Goal: Task Accomplishment & Management: Complete application form

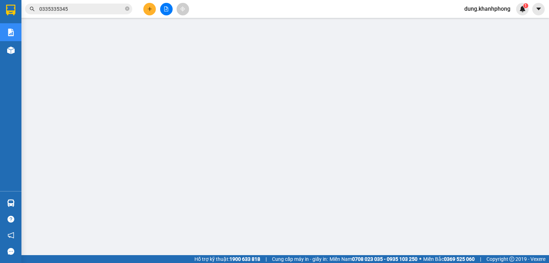
click at [151, 9] on icon "plus" at bounding box center [150, 9] width 4 height 0
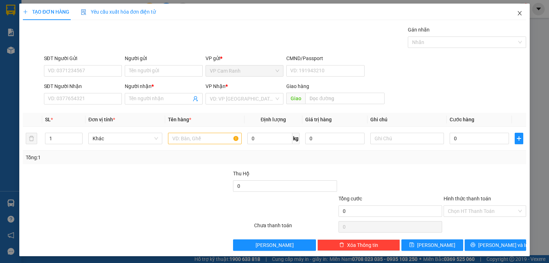
click at [518, 14] on icon "close" at bounding box center [520, 13] width 4 height 4
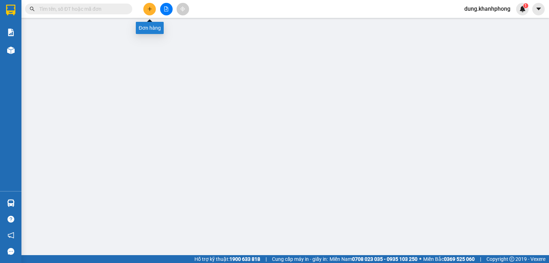
click at [153, 10] on button at bounding box center [149, 9] width 13 height 13
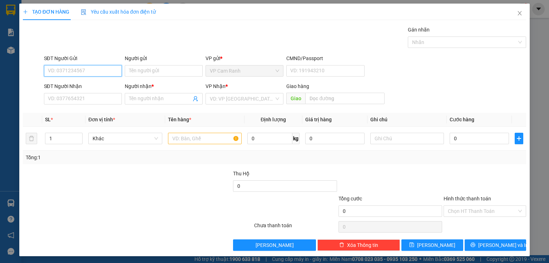
click at [78, 72] on input "SĐT Người Gửi" at bounding box center [83, 70] width 78 height 11
type input "0325334270"
click at [146, 72] on input "Người gửi" at bounding box center [164, 70] width 78 height 11
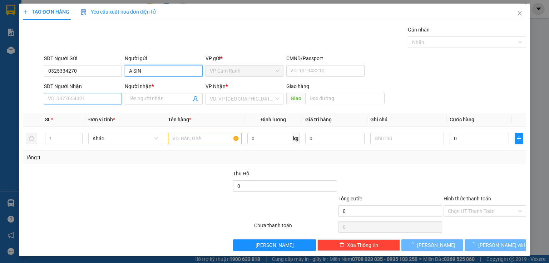
type input "A SIN"
click at [83, 98] on input "SĐT Người Nhận" at bounding box center [83, 98] width 78 height 11
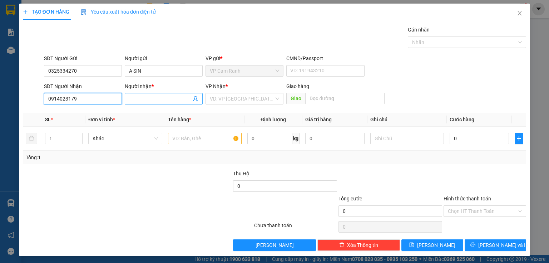
type input "0914023179"
click at [152, 99] on input "Người nhận *" at bounding box center [160, 99] width 62 height 8
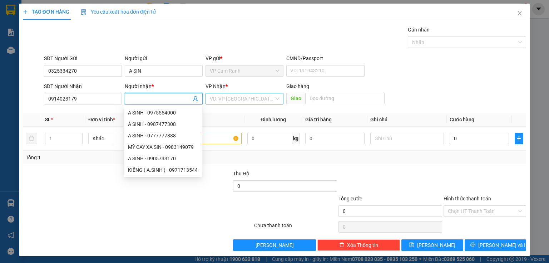
click at [218, 101] on input "search" at bounding box center [242, 98] width 64 height 11
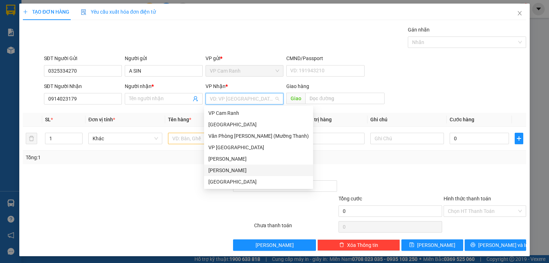
click at [230, 172] on div "Phạm Ngũ Lão" at bounding box center [258, 170] width 100 height 8
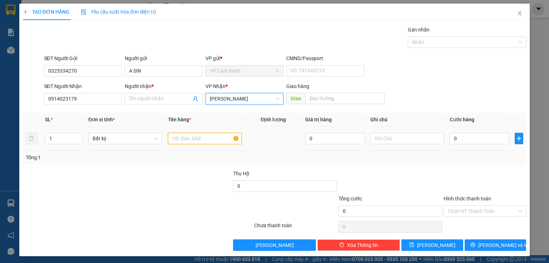
click at [190, 141] on input "text" at bounding box center [205, 138] width 74 height 11
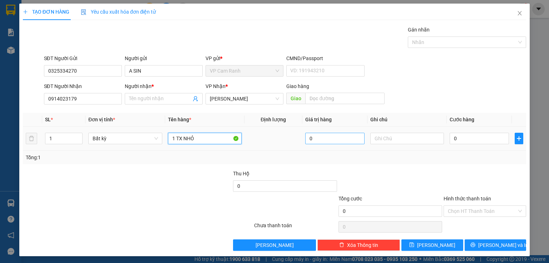
type input "1 TX NHỎ"
click at [327, 143] on input "0" at bounding box center [334, 138] width 59 height 11
type input "0"
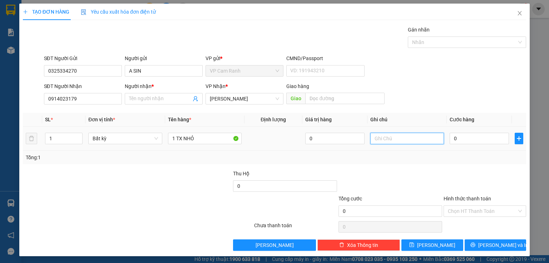
click at [374, 138] on input "text" at bounding box center [407, 138] width 74 height 11
type input "GIAO TRONG NGÀY"
click at [146, 98] on input "Người nhận *" at bounding box center [160, 99] width 62 height 8
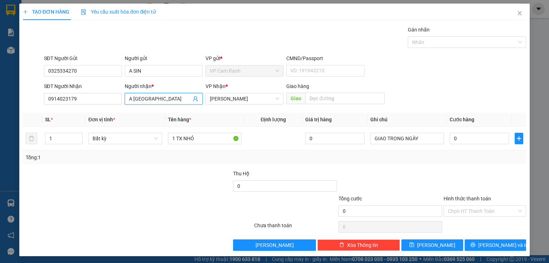
type input "A PHÚ THÀNH"
click at [349, 170] on div at bounding box center [390, 181] width 105 height 25
click at [465, 137] on input "0" at bounding box center [478, 138] width 59 height 11
type input "3"
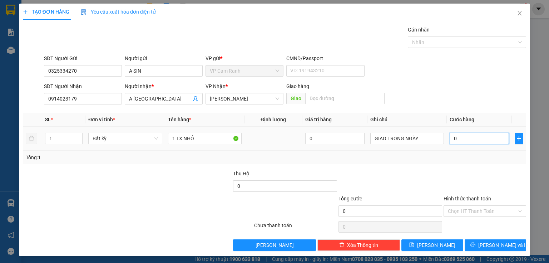
type input "3"
type input "30"
type input "30.000"
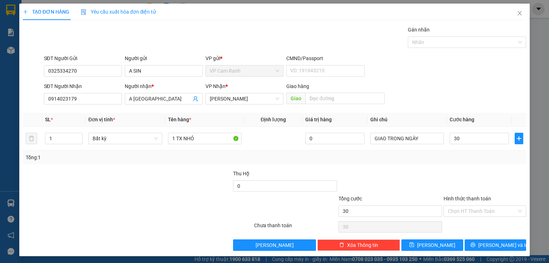
type input "30.000"
click at [464, 153] on div "Tổng: 1" at bounding box center [274, 157] width 497 height 8
click at [506, 242] on button "[PERSON_NAME] và In" at bounding box center [495, 244] width 62 height 11
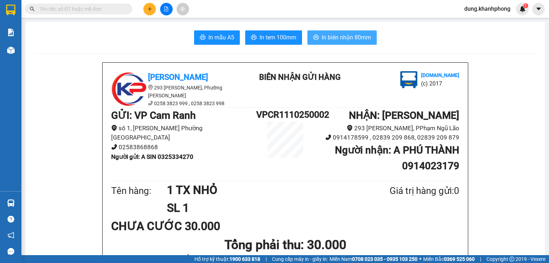
click at [353, 38] on span "In biên nhận 80mm" at bounding box center [346, 37] width 49 height 9
click at [213, 40] on span "In mẫu A5" at bounding box center [221, 37] width 26 height 9
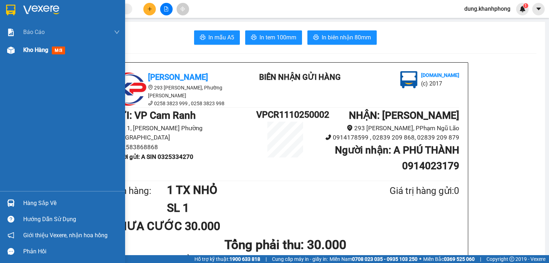
click at [35, 53] on span "Kho hàng" at bounding box center [35, 49] width 25 height 7
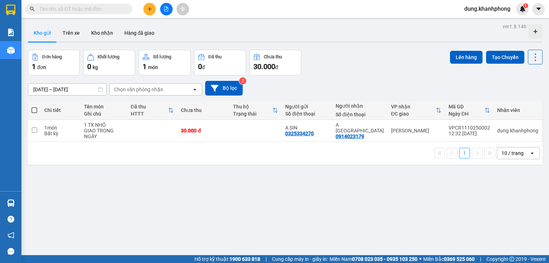
click at [345, 66] on div "Đơn hàng 1 đơn Khối lượng 0 kg Số lượng 1 món Đã thu 0 đ Chưa thu 30.000 đ Lên …" at bounding box center [285, 63] width 514 height 26
click at [33, 130] on input "checkbox" at bounding box center [34, 129] width 5 height 5
checkbox input "true"
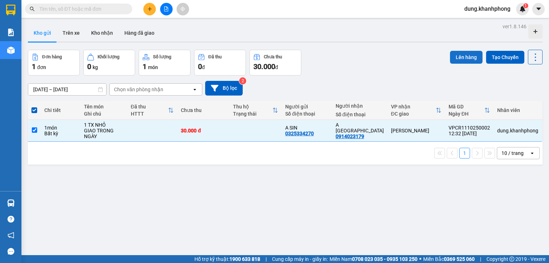
click at [453, 60] on button "Lên hàng" at bounding box center [466, 57] width 33 height 13
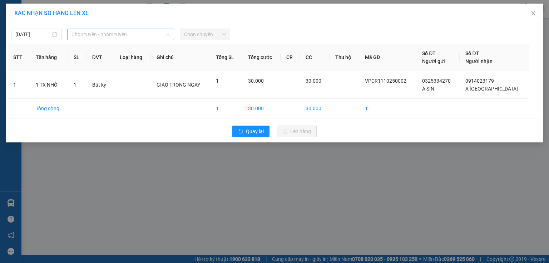
click at [128, 33] on span "Chọn tuyến - nhóm tuyến" at bounding box center [120, 34] width 98 height 11
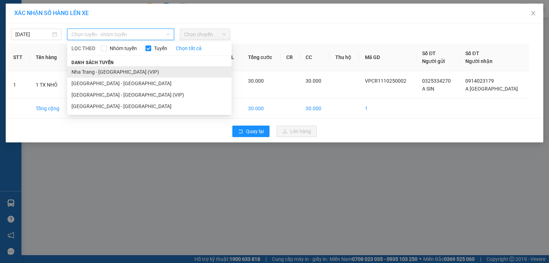
click at [132, 74] on li "Nha Trang - Sài Gòn (VIP)" at bounding box center [149, 71] width 164 height 11
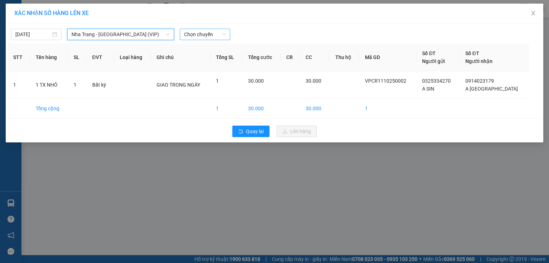
click at [206, 35] on span "Chọn chuyến" at bounding box center [205, 34] width 42 height 11
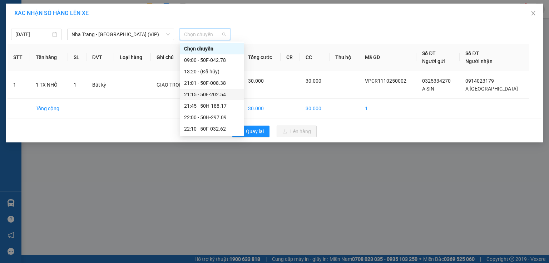
click at [216, 94] on div "21:15 - 50E-202.54" at bounding box center [212, 94] width 56 height 8
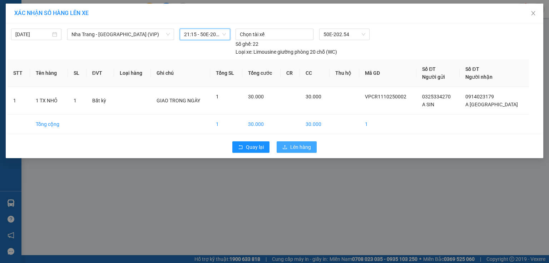
click at [296, 148] on span "Lên hàng" at bounding box center [300, 147] width 21 height 8
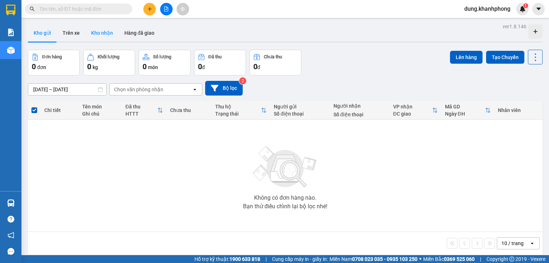
click at [106, 35] on button "Kho nhận" at bounding box center [101, 32] width 33 height 17
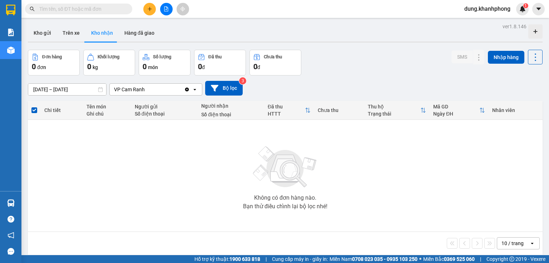
click at [34, 109] on span at bounding box center [34, 110] width 6 height 6
click at [34, 106] on input "checkbox" at bounding box center [34, 106] width 0 height 0
click at [93, 165] on div "Không có đơn hàng nào. Bạn thử điều chỉnh lại bộ lọc nhé!" at bounding box center [284, 175] width 507 height 107
click at [39, 31] on button "Kho gửi" at bounding box center [42, 32] width 29 height 17
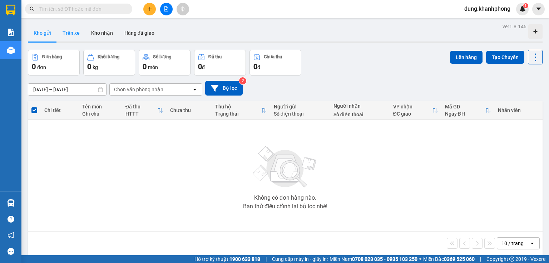
click at [69, 34] on button "Trên xe" at bounding box center [71, 32] width 29 height 17
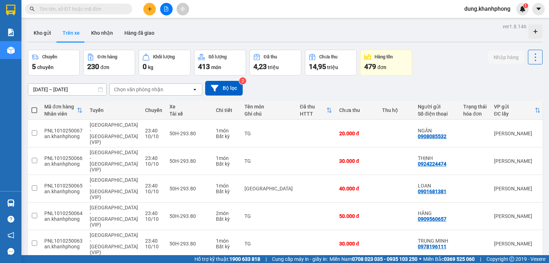
click at [49, 7] on input "text" at bounding box center [81, 9] width 84 height 8
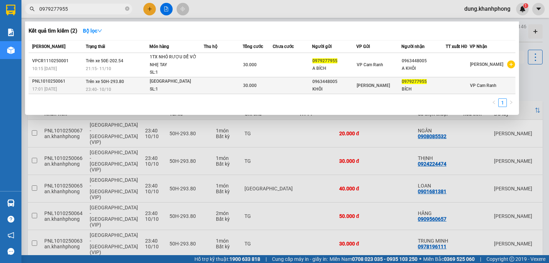
type input "0979277955"
click at [174, 86] on div "SL: 1" at bounding box center [177, 89] width 54 height 8
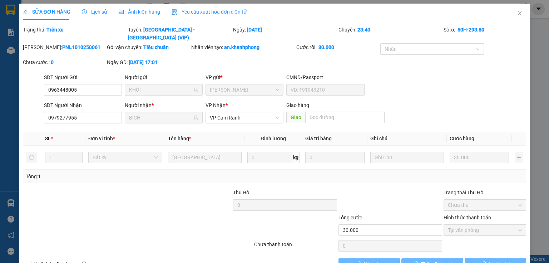
type input "0963448005"
type input "KHÔI"
type input "0979277955"
type input "BÍCH"
type input "30.000"
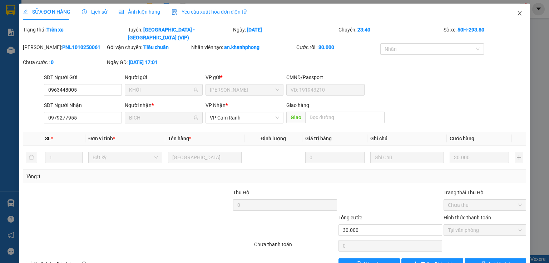
click at [517, 13] on icon "close" at bounding box center [520, 13] width 6 height 6
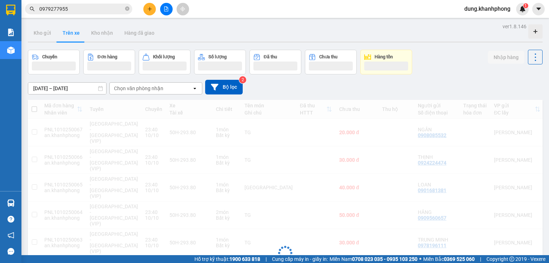
click at [435, 35] on div "Kho gửi Trên xe Kho nhận Hàng đã giao" at bounding box center [285, 33] width 514 height 19
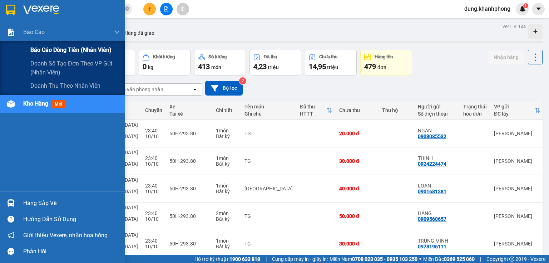
click at [57, 49] on span "Báo cáo dòng tiền (nhân viên)" at bounding box center [70, 49] width 81 height 9
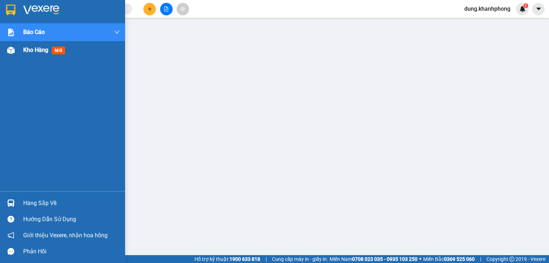
click at [46, 47] on span "Kho hàng" at bounding box center [35, 49] width 25 height 7
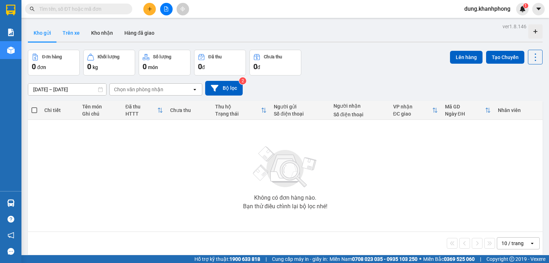
click at [73, 34] on button "Trên xe" at bounding box center [71, 32] width 29 height 17
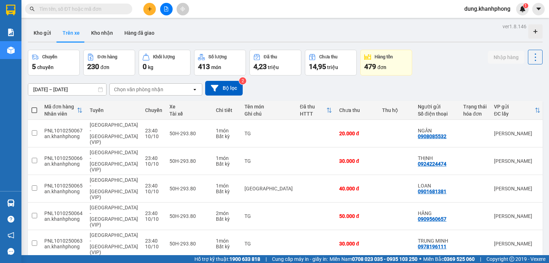
click at [86, 10] on input "text" at bounding box center [81, 9] width 84 height 8
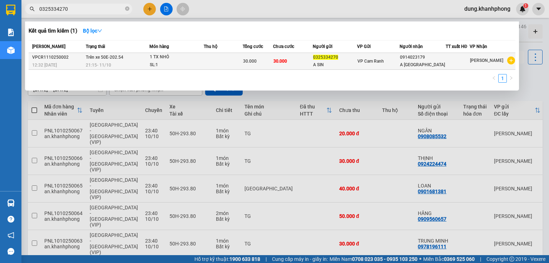
type input "0325334270"
click at [222, 63] on td at bounding box center [223, 61] width 39 height 17
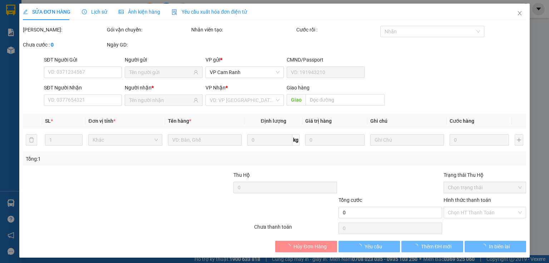
type input "0325334270"
type input "0914023179"
type input "30.000"
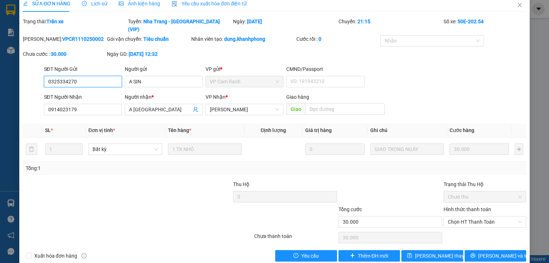
scroll to position [13, 0]
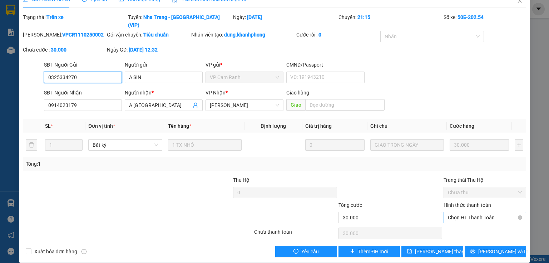
click at [468, 212] on span "Chọn HT Thanh Toán" at bounding box center [485, 217] width 74 height 11
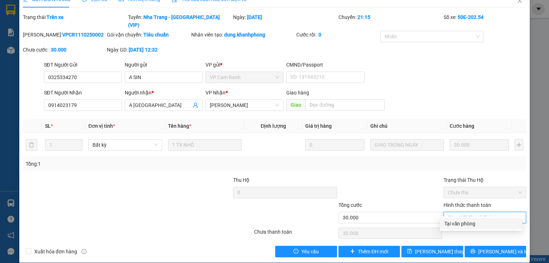
click at [194, 206] on div at bounding box center [211, 213] width 84 height 25
click at [517, 2] on icon "close" at bounding box center [520, 1] width 6 height 6
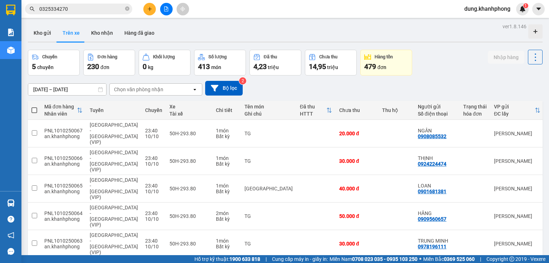
click at [273, 31] on div "Kho gửi Trên xe Kho nhận Hàng đã giao" at bounding box center [285, 33] width 514 height 19
click at [46, 32] on button "Kho gửi" at bounding box center [42, 32] width 29 height 17
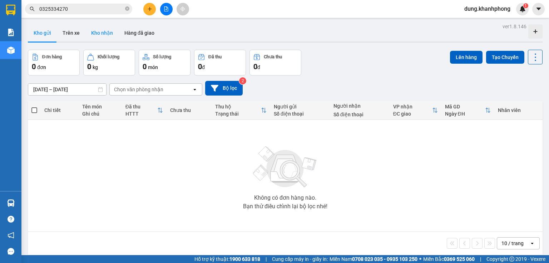
click at [103, 35] on button "Kho nhận" at bounding box center [101, 32] width 33 height 17
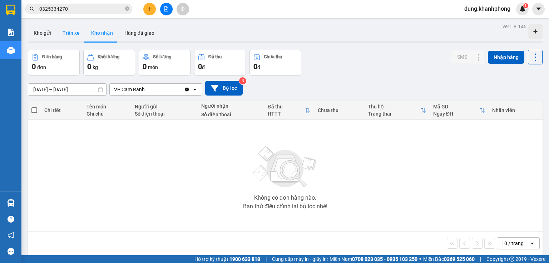
click at [70, 33] on button "Trên xe" at bounding box center [71, 32] width 29 height 17
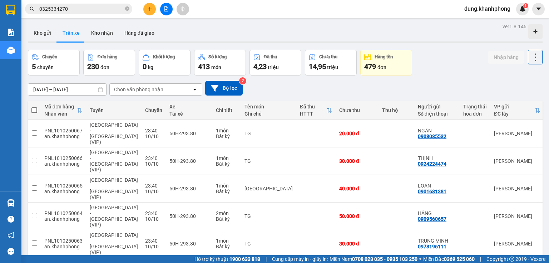
click at [125, 8] on icon "close-circle" at bounding box center [127, 8] width 4 height 4
click at [55, 10] on input "text" at bounding box center [81, 9] width 84 height 8
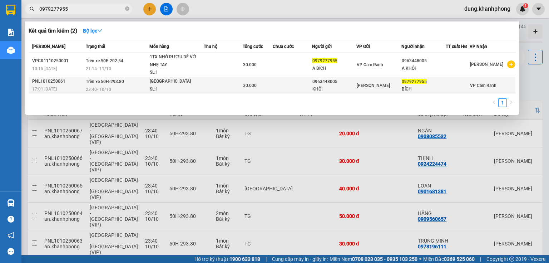
type input "0979277955"
click at [121, 87] on div "23:40 - 10/10" at bounding box center [117, 89] width 63 height 8
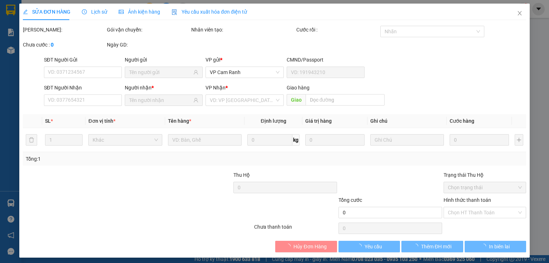
type input "0963448005"
type input "KHÔI"
type input "0979277955"
type input "BÍCH"
type input "30.000"
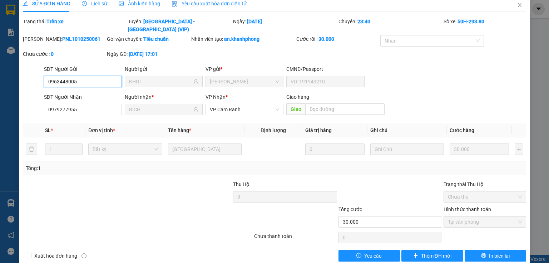
scroll to position [13, 0]
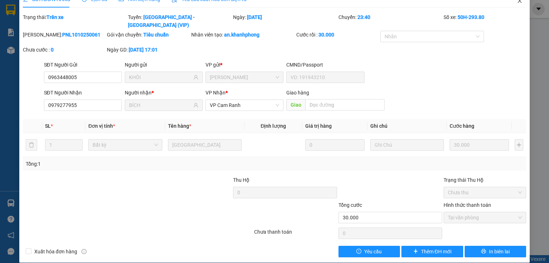
click at [517, 2] on icon "close" at bounding box center [520, 1] width 6 height 6
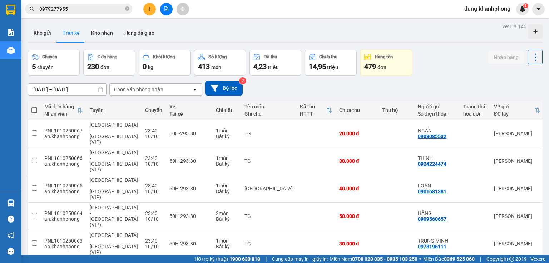
click at [85, 5] on input "0979277955" at bounding box center [81, 9] width 84 height 8
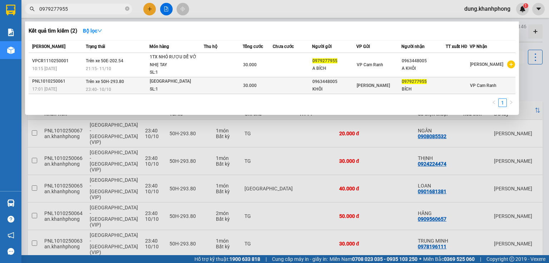
click at [491, 86] on span "VP Cam Ranh" at bounding box center [483, 85] width 26 height 5
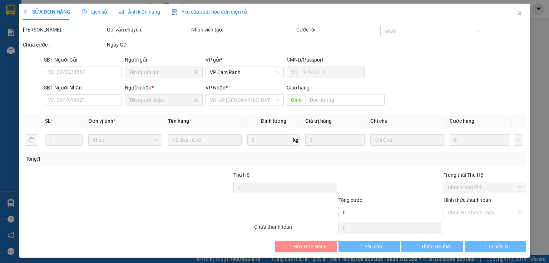
type input "0963448005"
type input "KHÔI"
type input "0979277955"
type input "BÍCH"
type input "30.000"
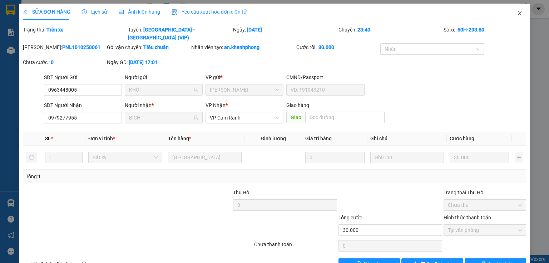
click at [517, 16] on icon "close" at bounding box center [520, 13] width 6 height 6
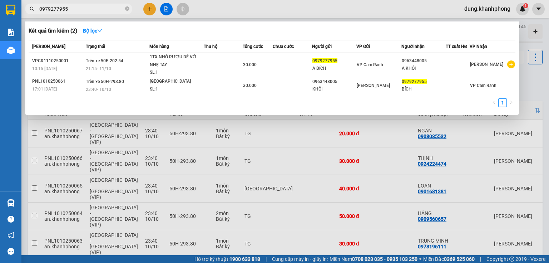
click at [77, 11] on input "0979277955" at bounding box center [81, 9] width 84 height 8
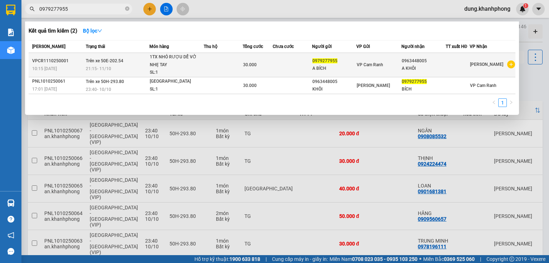
click at [97, 63] on span "Trên xe 50E-202.54" at bounding box center [105, 60] width 38 height 5
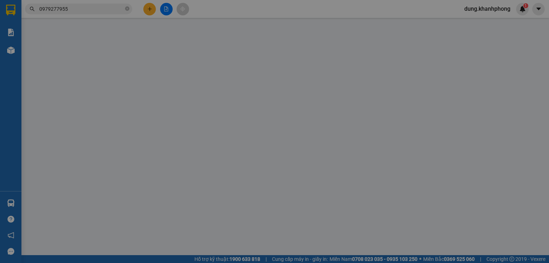
type input "0979277955"
type input "0963448005"
type input "30.000"
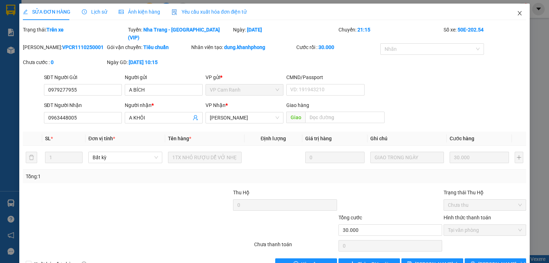
click at [517, 14] on icon "close" at bounding box center [520, 13] width 6 height 6
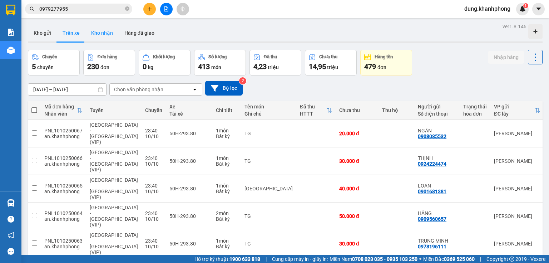
click at [97, 28] on button "Kho nhận" at bounding box center [101, 32] width 33 height 17
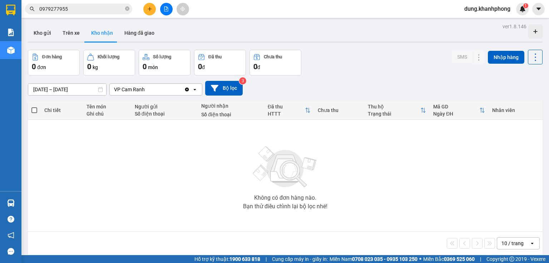
click at [186, 89] on icon "Clear value" at bounding box center [187, 89] width 6 height 6
click at [160, 90] on div "Chọn văn phòng nhận" at bounding box center [138, 89] width 49 height 7
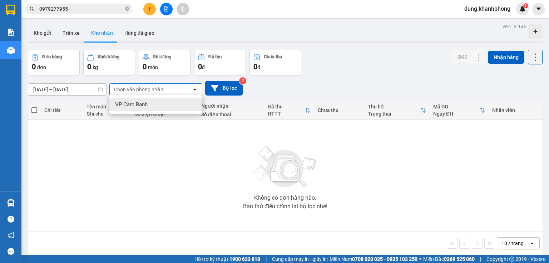
click at [154, 104] on div "VP Cam Ranh" at bounding box center [155, 104] width 93 height 13
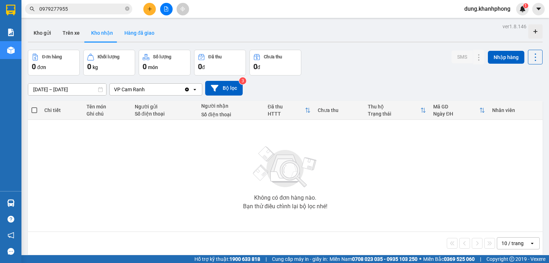
click at [139, 34] on button "Hàng đã giao" at bounding box center [139, 32] width 41 height 17
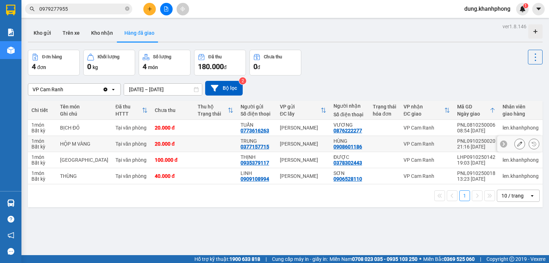
click at [84, 142] on div "HỘP M VÀNG" at bounding box center [84, 144] width 48 height 6
click at [517, 143] on icon at bounding box center [519, 143] width 5 height 5
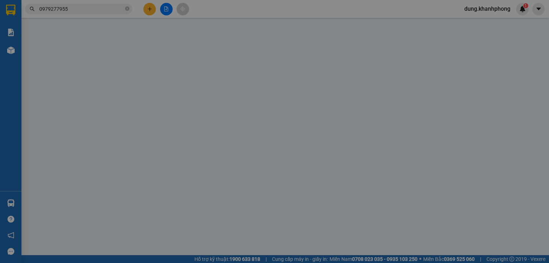
type input "0377157715"
type input "TRUNG"
type input "0908601186"
type input "HÙNG"
type input "20.000"
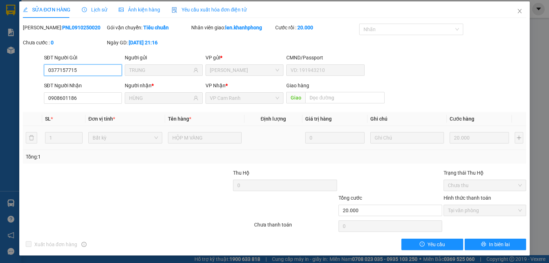
scroll to position [3, 0]
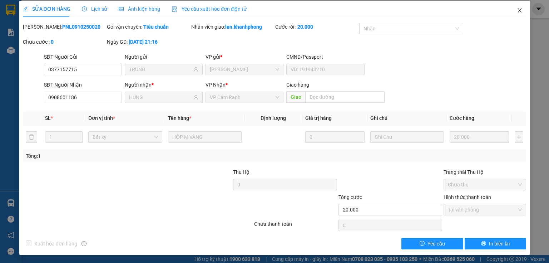
click at [518, 12] on icon "close" at bounding box center [520, 10] width 4 height 4
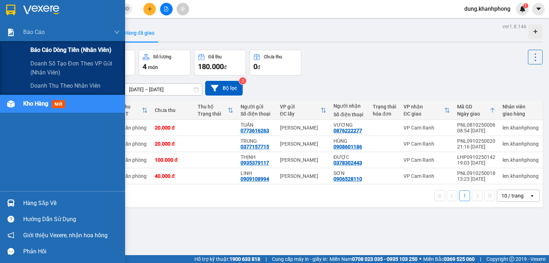
click at [62, 53] on span "Báo cáo dòng tiền (nhân viên)" at bounding box center [70, 49] width 81 height 9
